Goal: Information Seeking & Learning: Learn about a topic

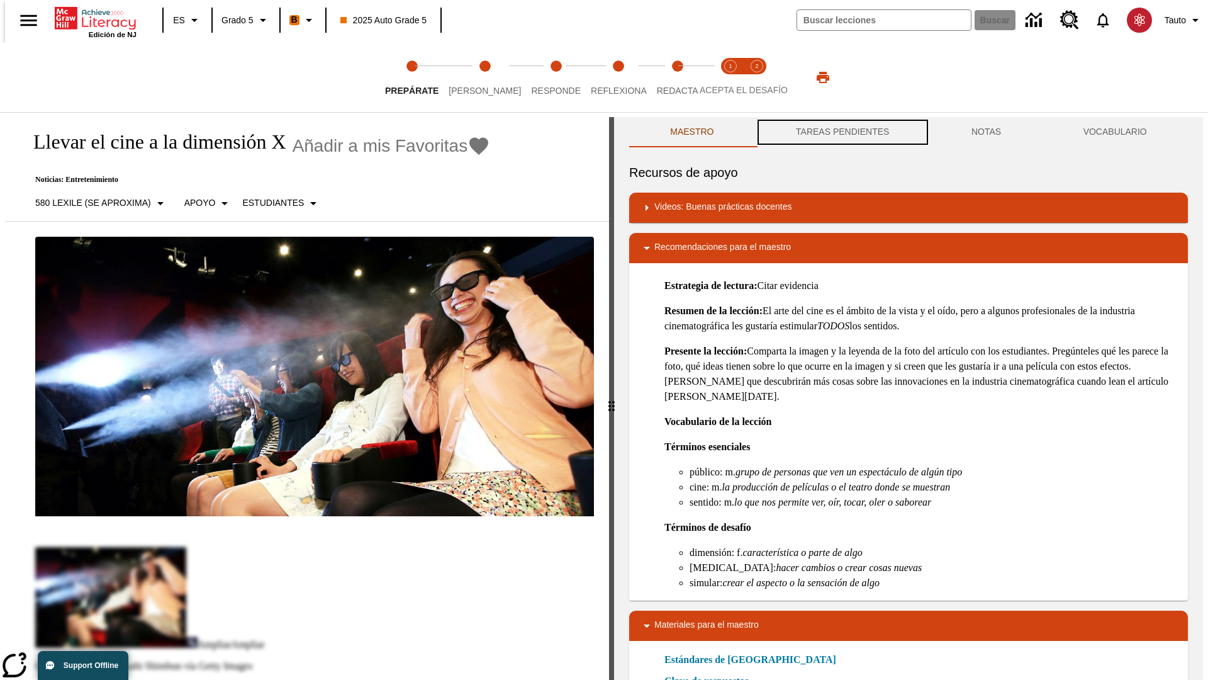
click at [841, 132] on button "TAREAS PENDIENTES" at bounding box center [843, 132] width 176 height 30
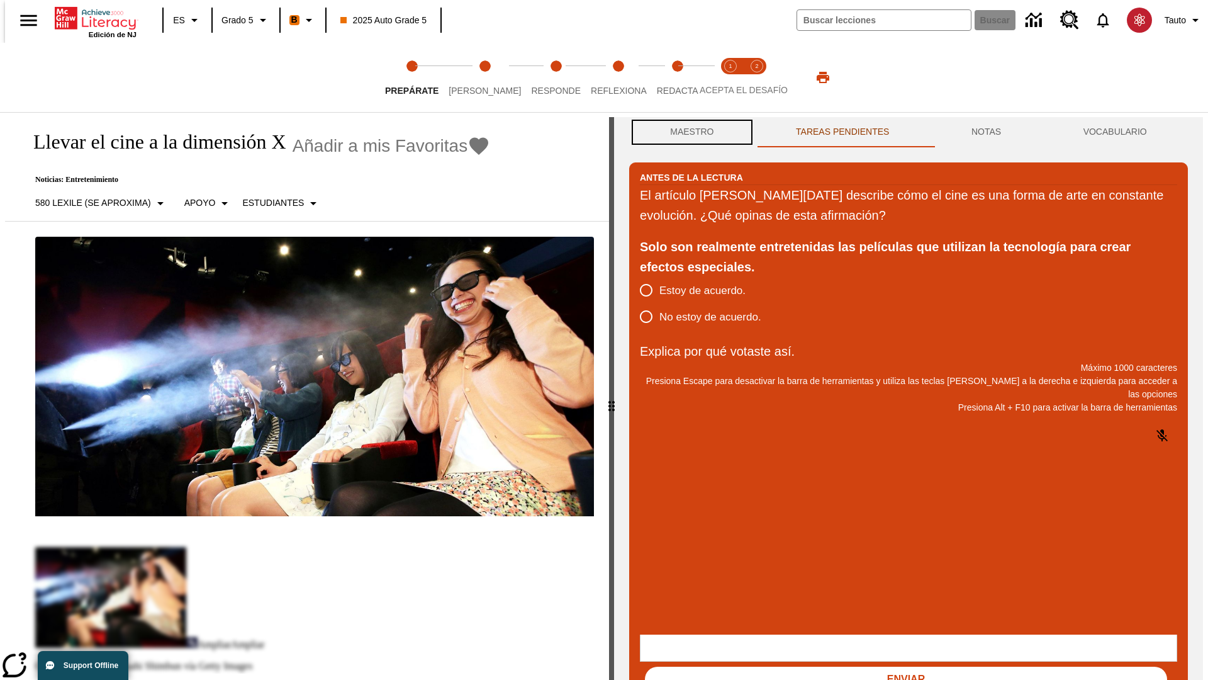
scroll to position [1, 0]
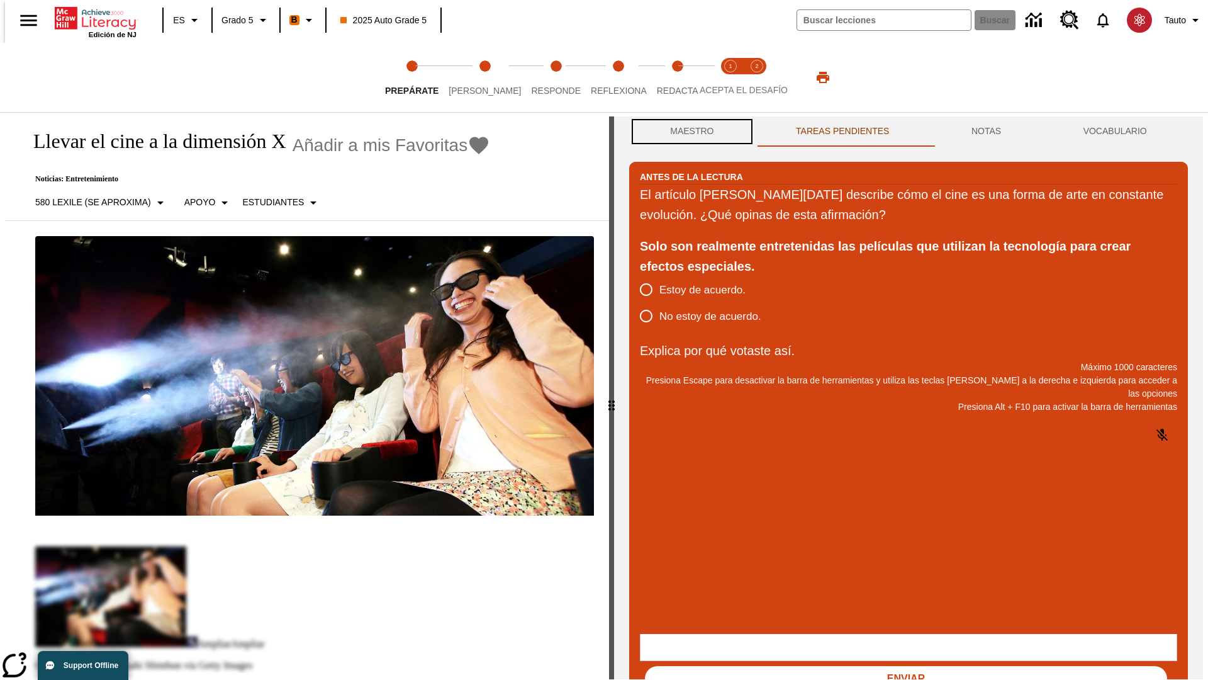
click at [689, 132] on button "Maestro" at bounding box center [692, 131] width 126 height 30
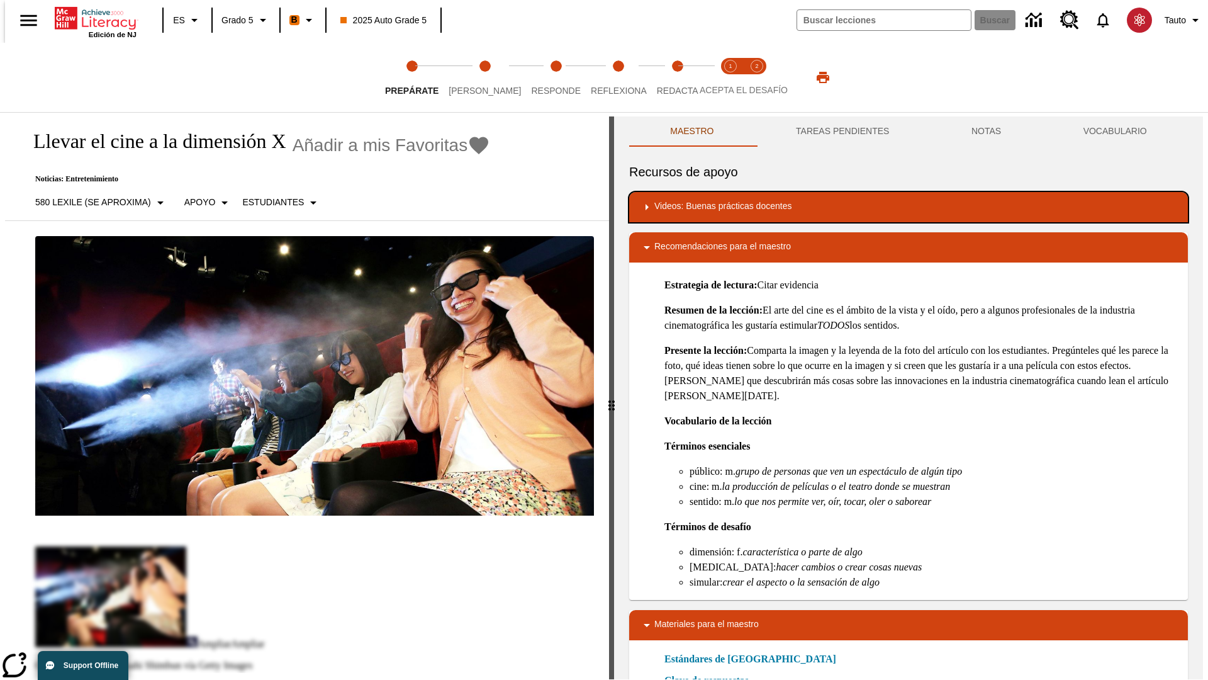
click at [909, 207] on div "Videos: Buenas prácticas docentes" at bounding box center [908, 207] width 539 height 15
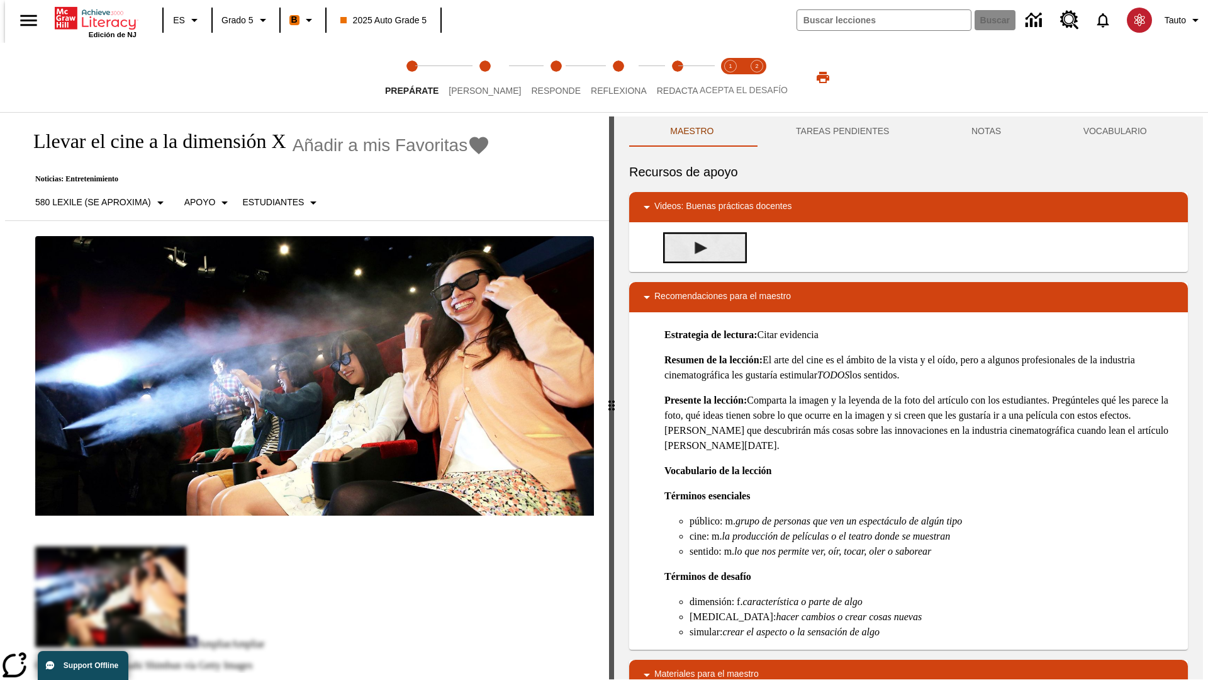
click at [696, 247] on img "Desarrollo del vocabulario académico" at bounding box center [701, 248] width 13 height 13
click at [475, 77] on span "Lee" at bounding box center [485, 85] width 72 height 23
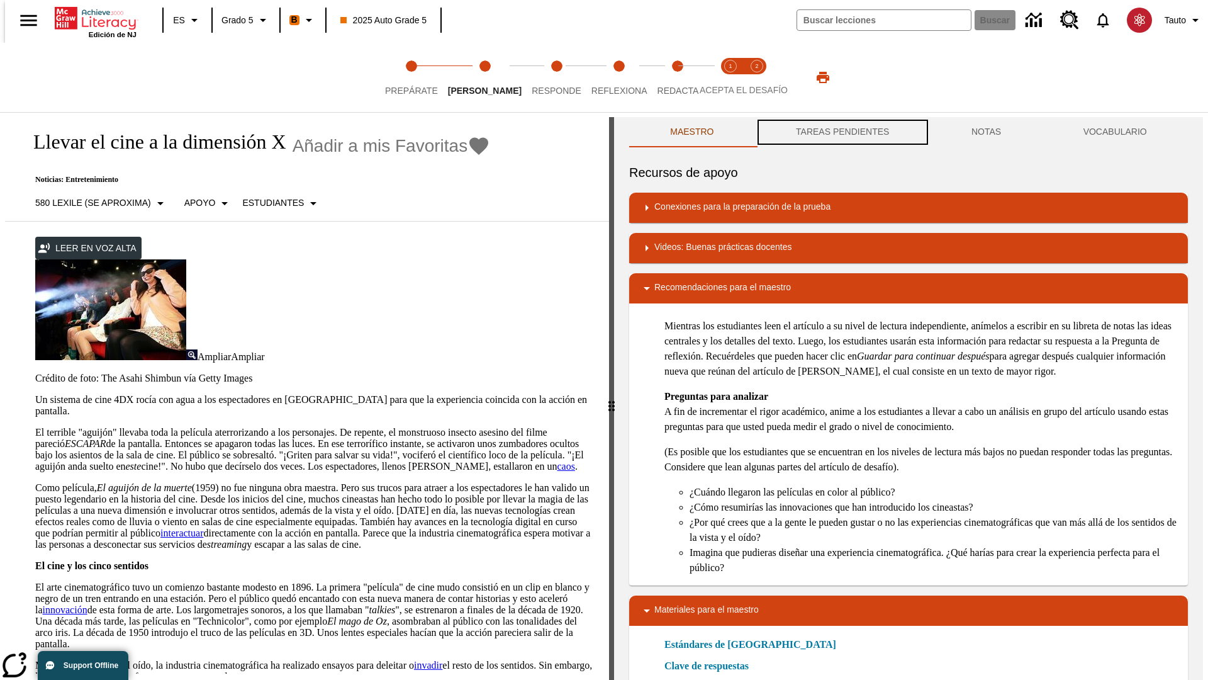
scroll to position [1, 0]
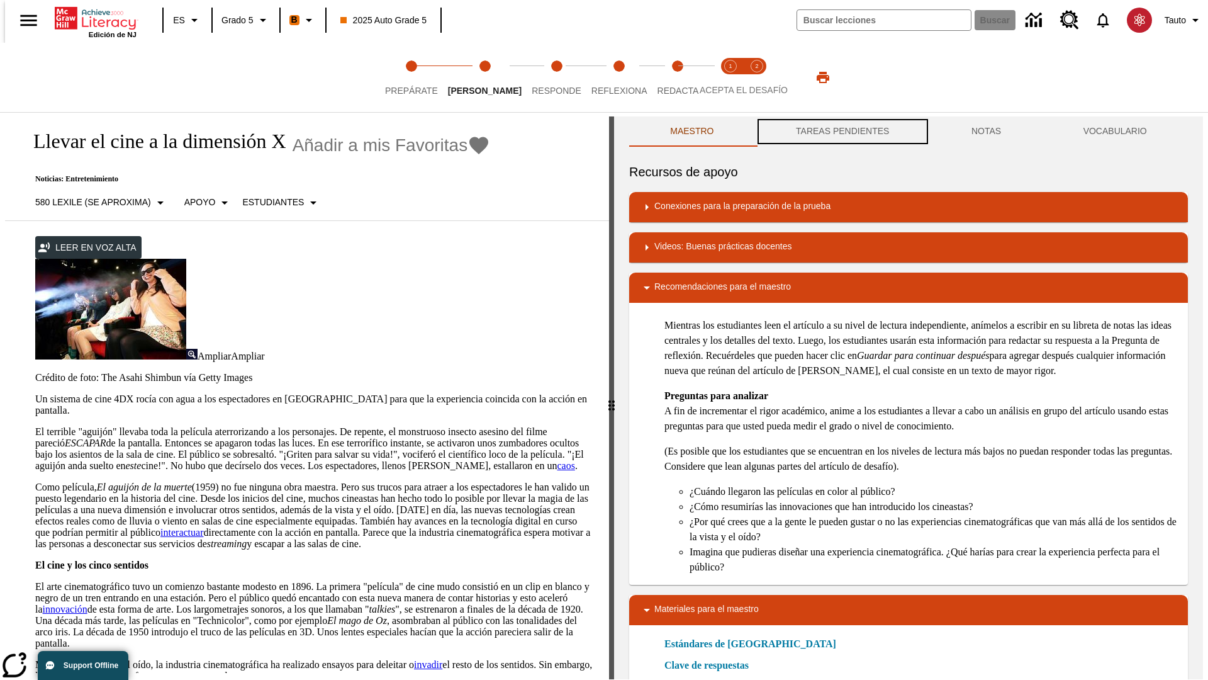
click at [841, 132] on button "TAREAS PENDIENTES" at bounding box center [843, 131] width 176 height 30
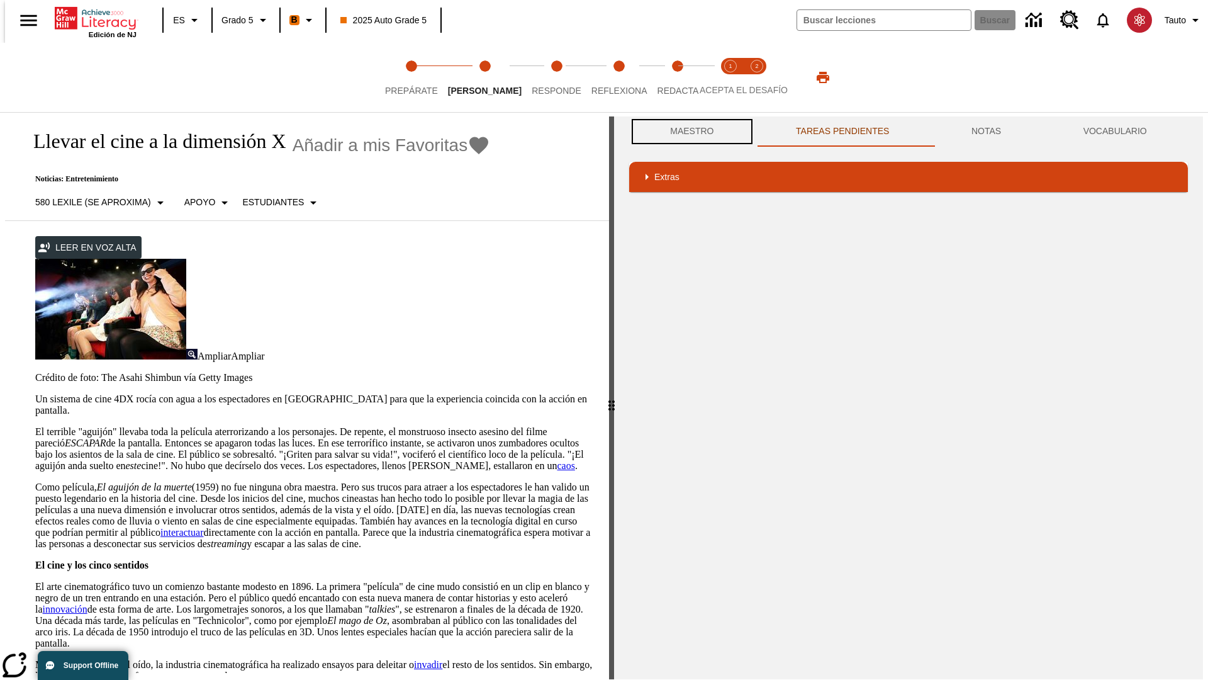
click at [689, 132] on button "Maestro" at bounding box center [692, 131] width 126 height 30
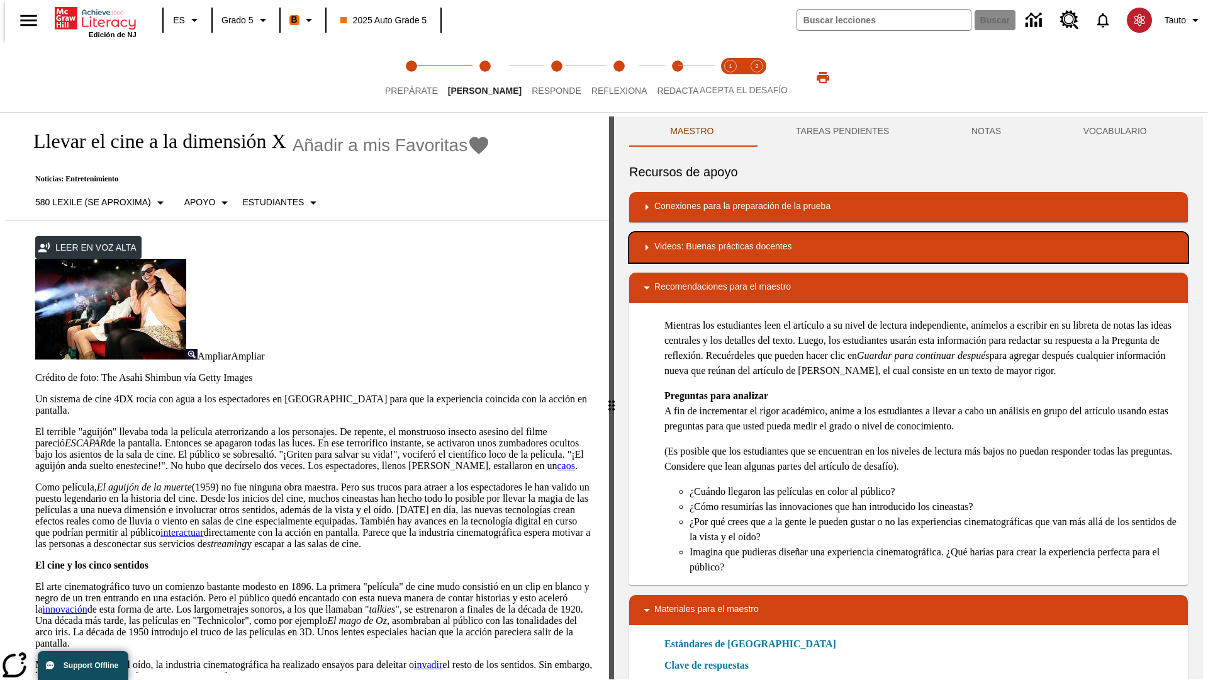
click at [909, 247] on div "Videos: Buenas prácticas docentes" at bounding box center [908, 247] width 539 height 15
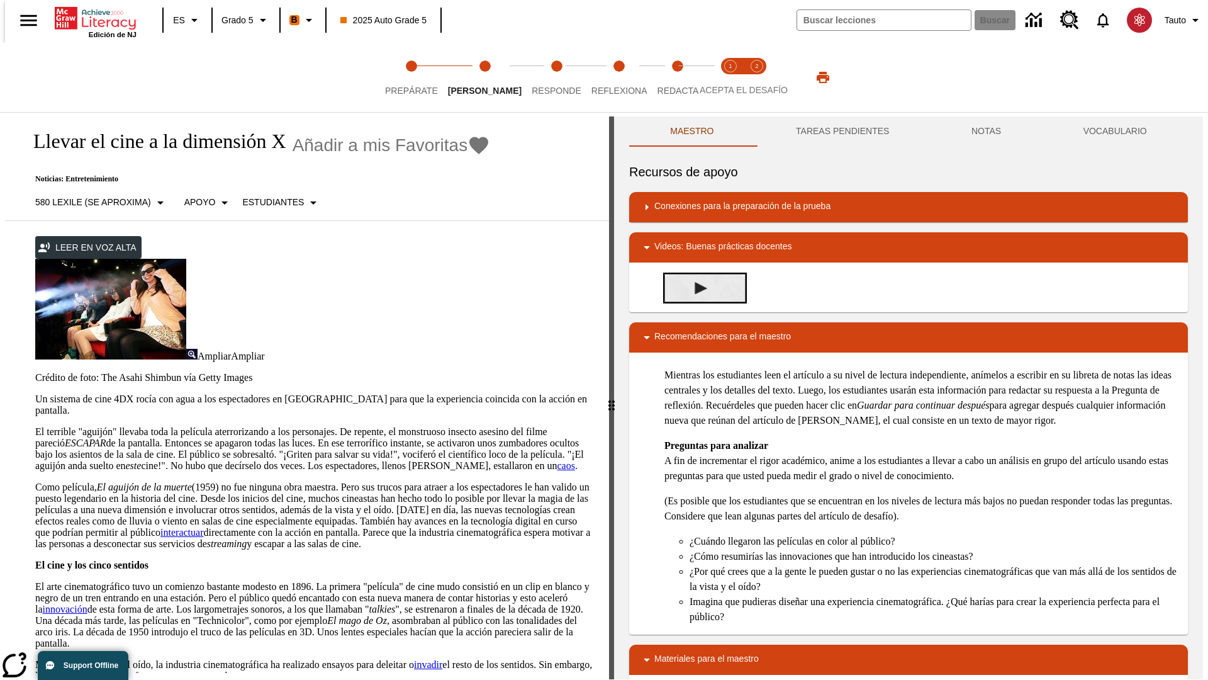
click at [696, 288] on img "Summarization" at bounding box center [701, 288] width 13 height 13
click at [731, 77] on span "Acepta el desafío lee step 1 of 2" at bounding box center [731, 85] width 16 height 23
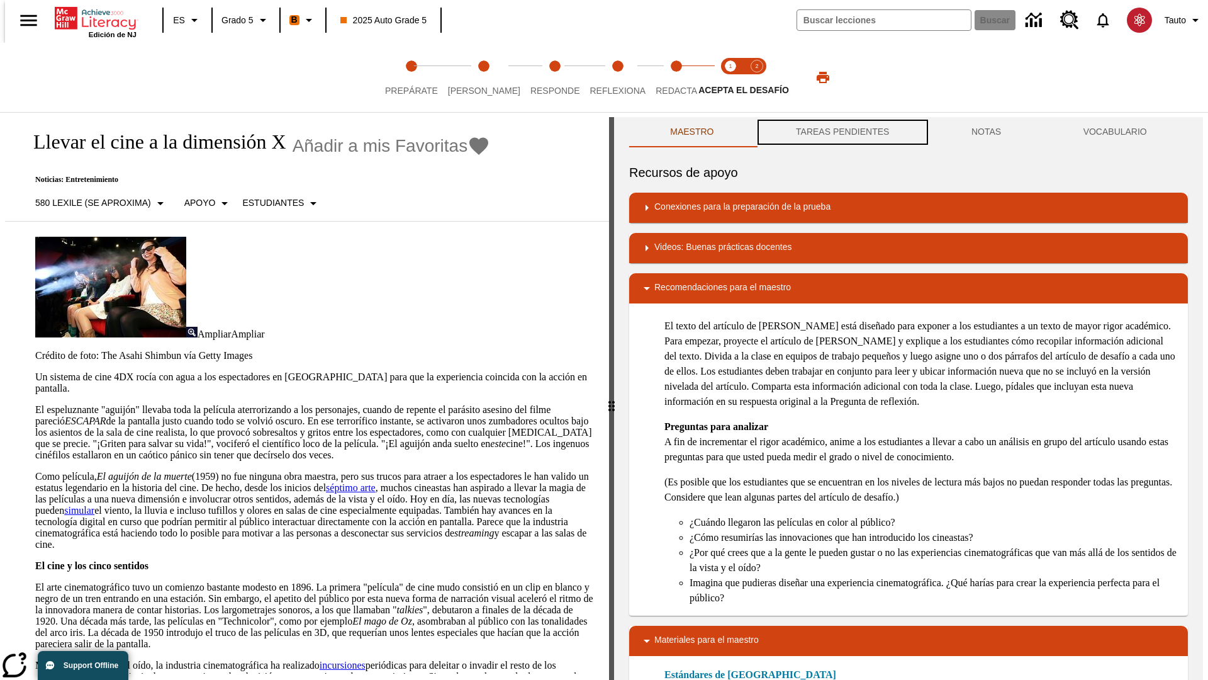
scroll to position [1, 0]
